Goal: Task Accomplishment & Management: Use online tool/utility

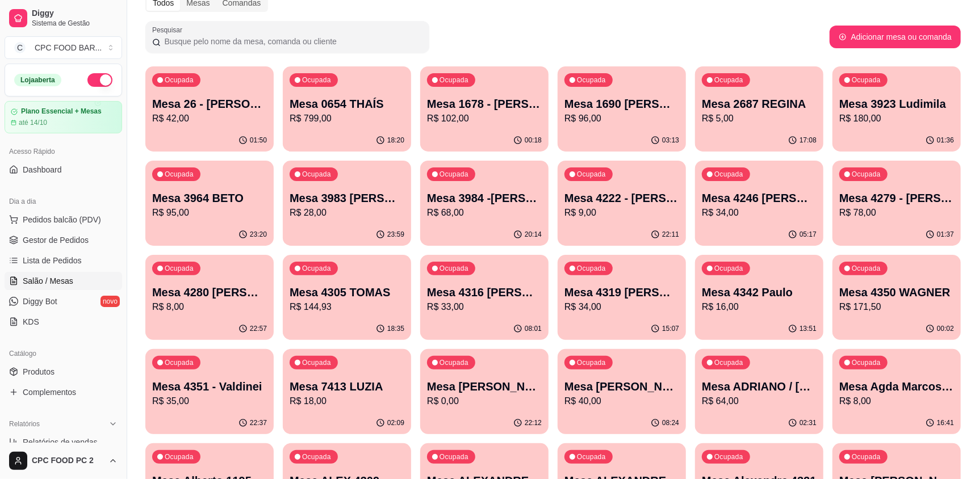
click at [227, 44] on input "Pesquisar" at bounding box center [292, 41] width 262 height 11
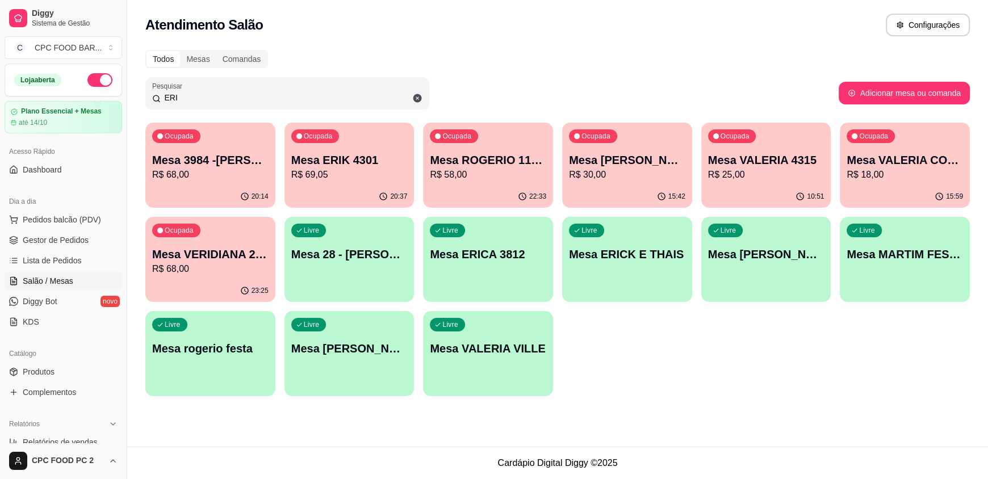
type input "[PERSON_NAME]"
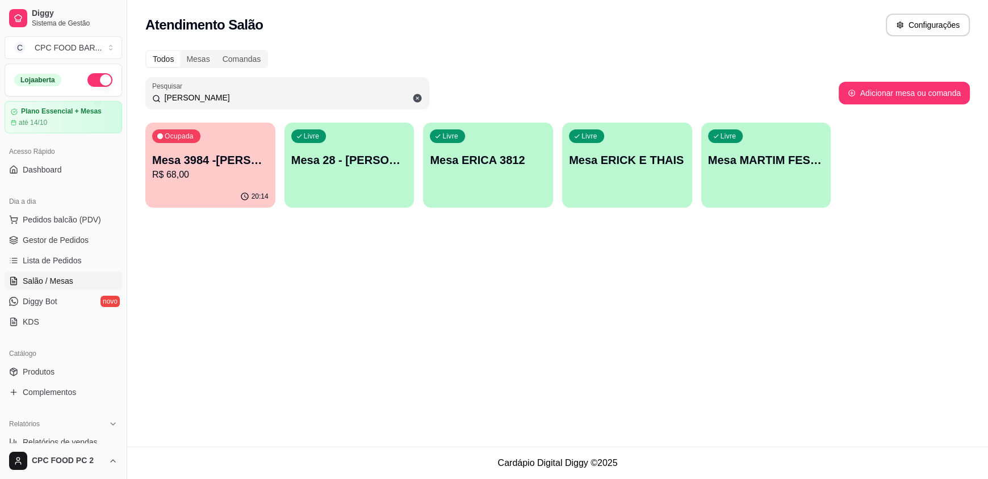
drag, startPoint x: 204, startPoint y: 98, endPoint x: 153, endPoint y: 94, distance: 51.3
click at [153, 94] on div "[PERSON_NAME]" at bounding box center [287, 93] width 270 height 23
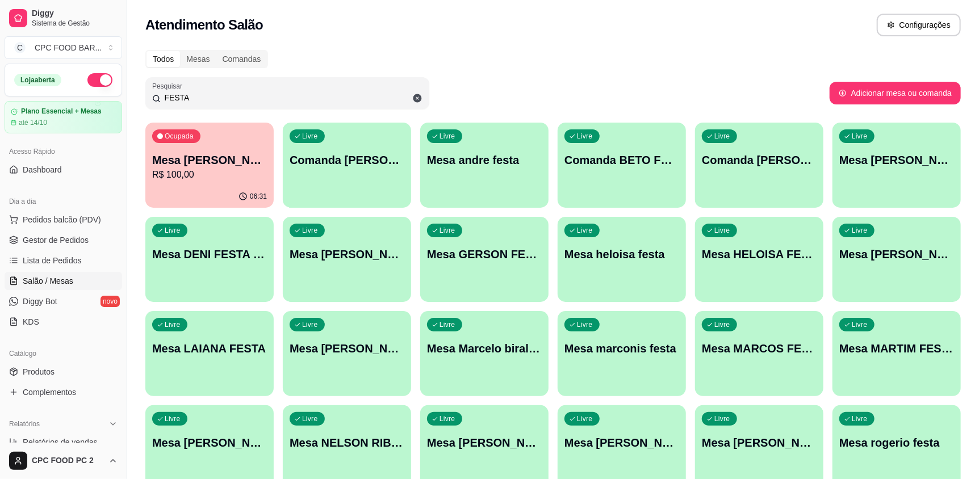
type input "FESTA"
click at [198, 154] on p "Mesa [PERSON_NAME]" at bounding box center [209, 160] width 111 height 15
drag, startPoint x: 209, startPoint y: 103, endPoint x: 117, endPoint y: 99, distance: 92.1
click at [117, 99] on div "Diggy Sistema de Gestão C CPC FOOD BAR ... Loja aberta Plano Essencial + Mesas …" at bounding box center [489, 315] width 979 height 631
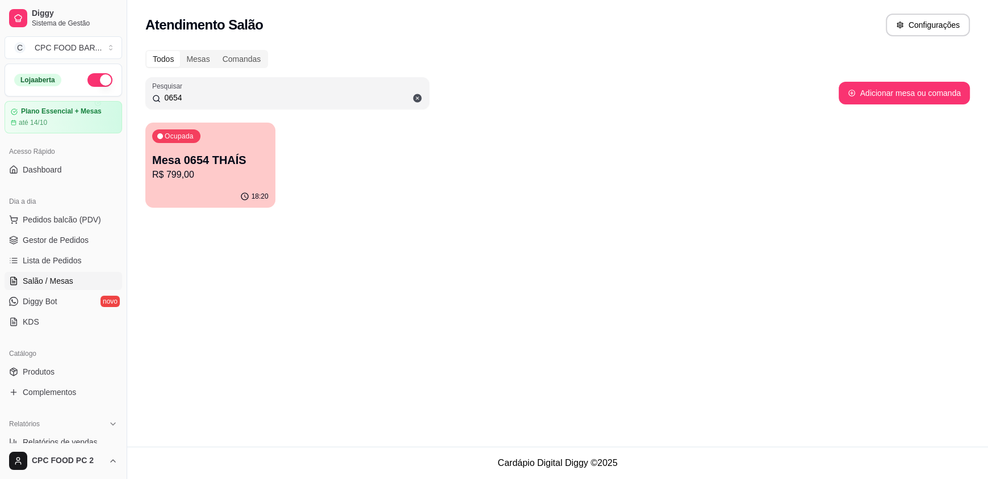
type input "0654"
click at [203, 194] on div "18:20" at bounding box center [210, 197] width 130 height 22
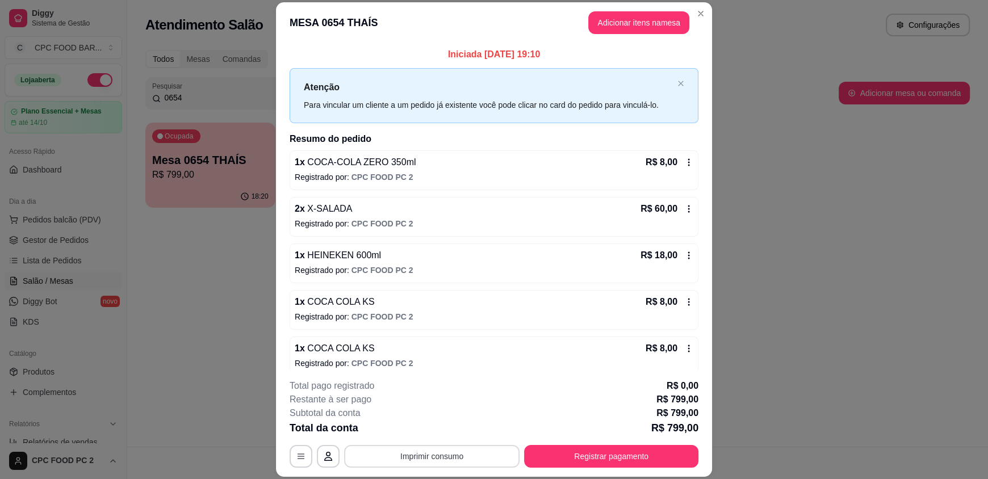
click at [449, 452] on button "Imprimir consumo" at bounding box center [432, 456] width 176 height 23
click at [447, 427] on button "IMPRESSORA" at bounding box center [431, 431] width 80 height 18
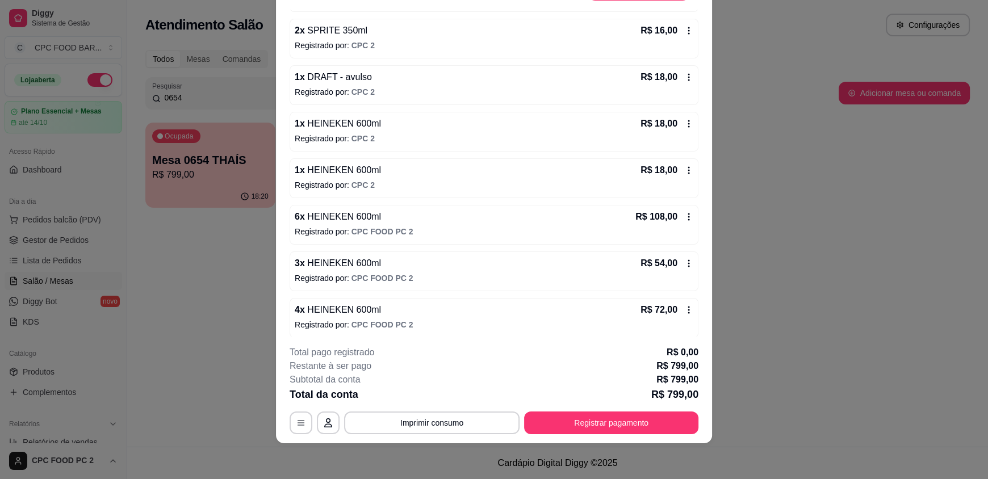
scroll to position [1404, 0]
click at [663, 429] on button "Registrar pagamento" at bounding box center [611, 423] width 174 height 23
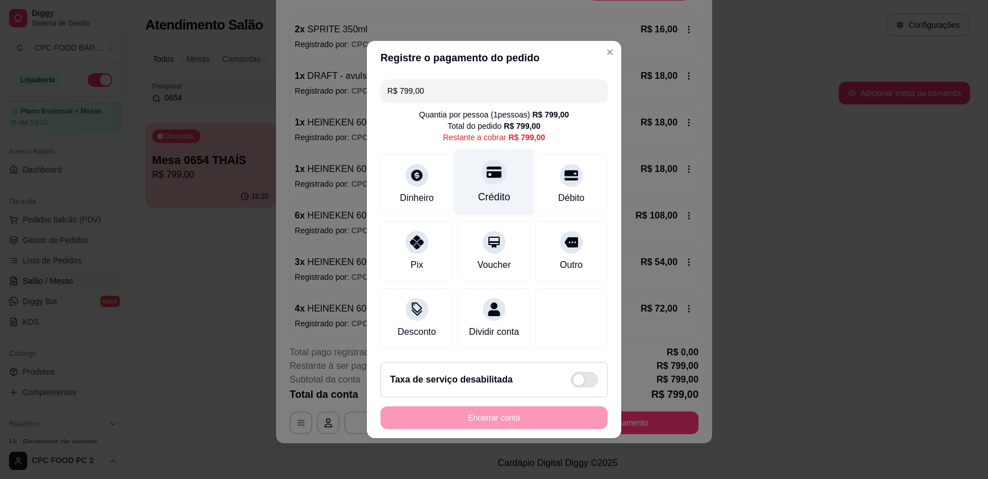
click at [496, 168] on div at bounding box center [494, 172] width 25 height 25
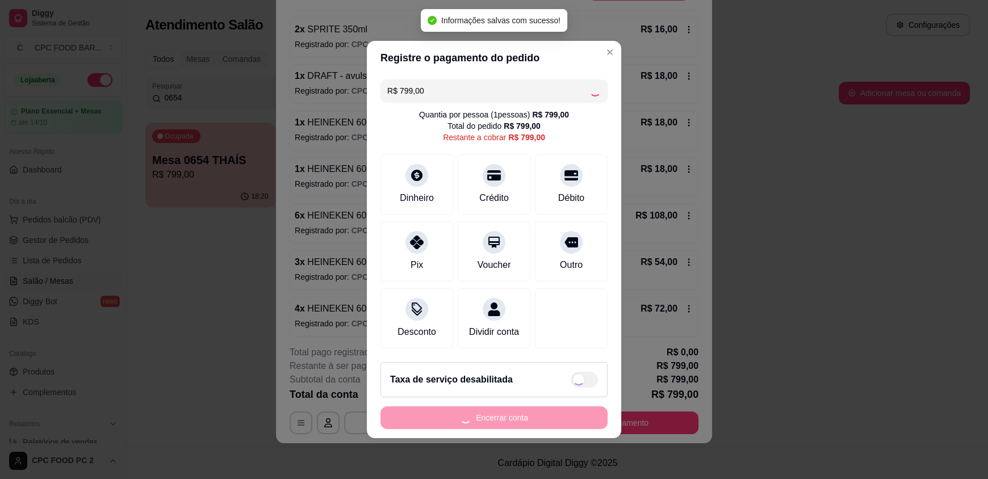
type input "R$ 0,00"
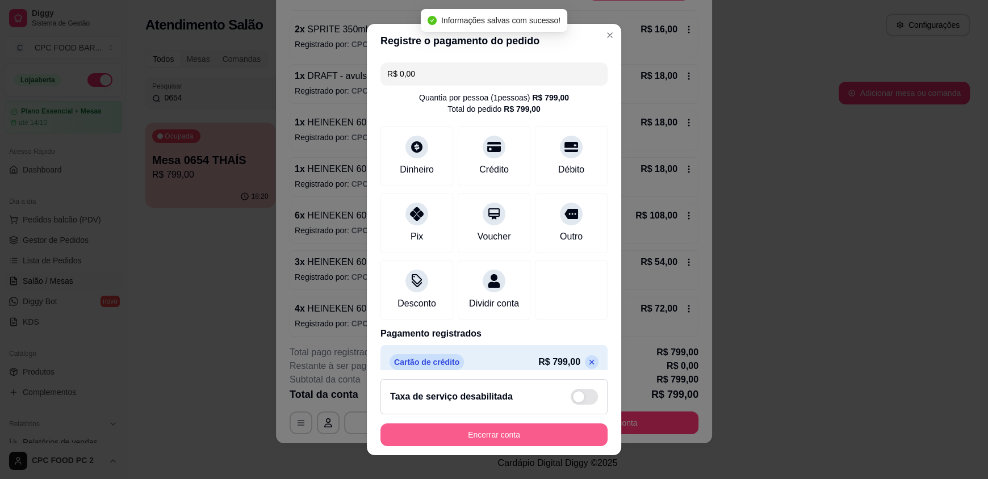
click at [500, 440] on button "Encerrar conta" at bounding box center [494, 435] width 227 height 23
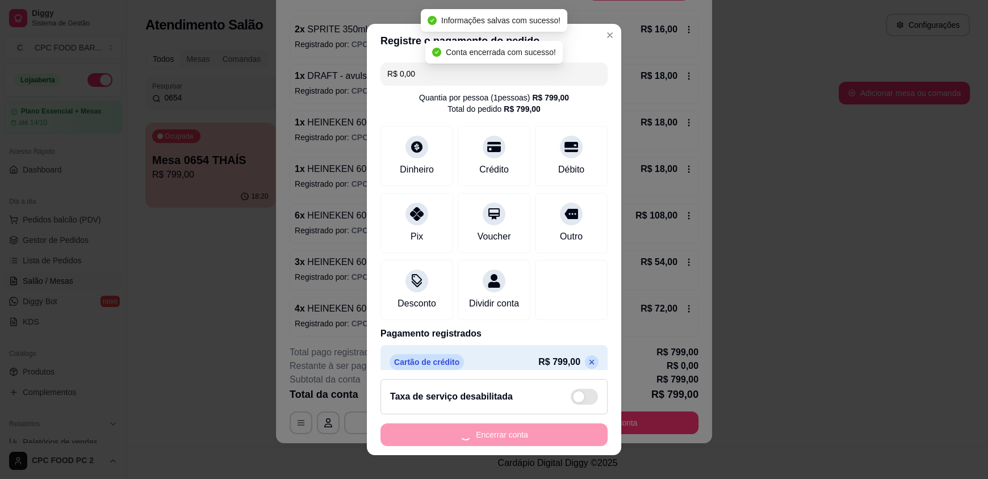
scroll to position [0, 0]
